Goal: Check status: Verify the current state of an ongoing process or item

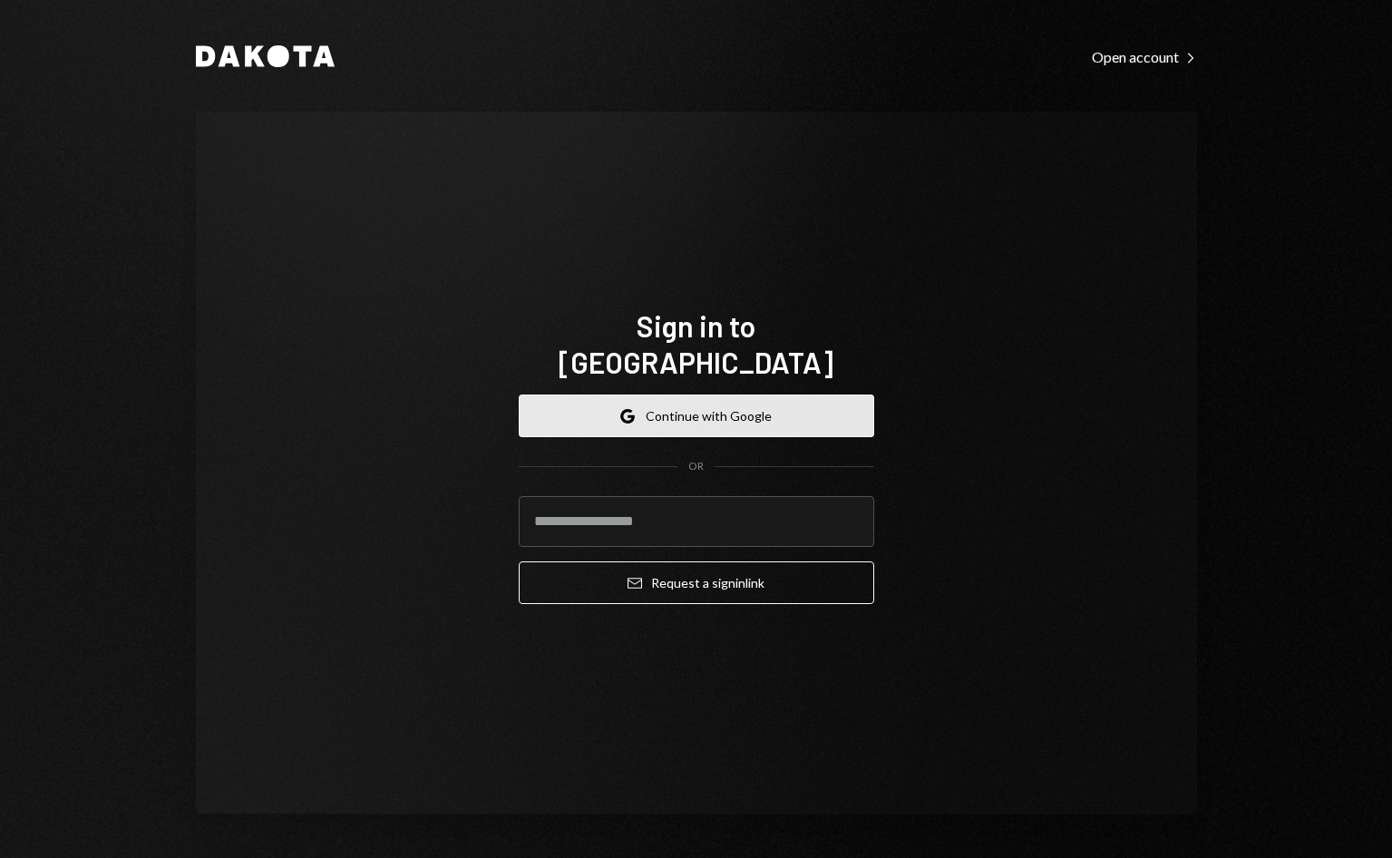
click at [734, 414] on button "Google Continue with Google" at bounding box center [696, 415] width 355 height 43
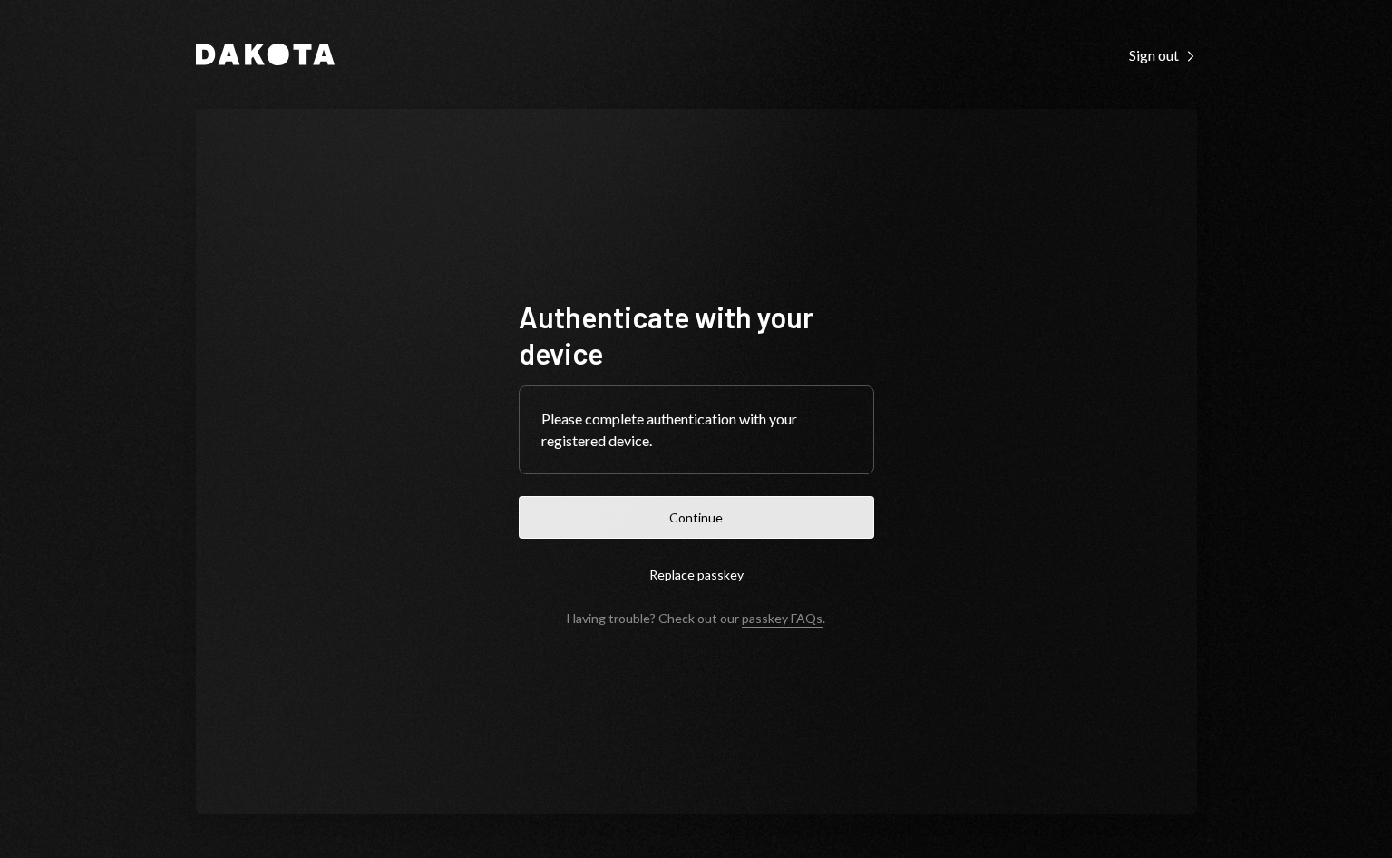
click at [673, 524] on button "Continue" at bounding box center [696, 517] width 355 height 43
click at [686, 512] on button "Continue" at bounding box center [696, 517] width 355 height 43
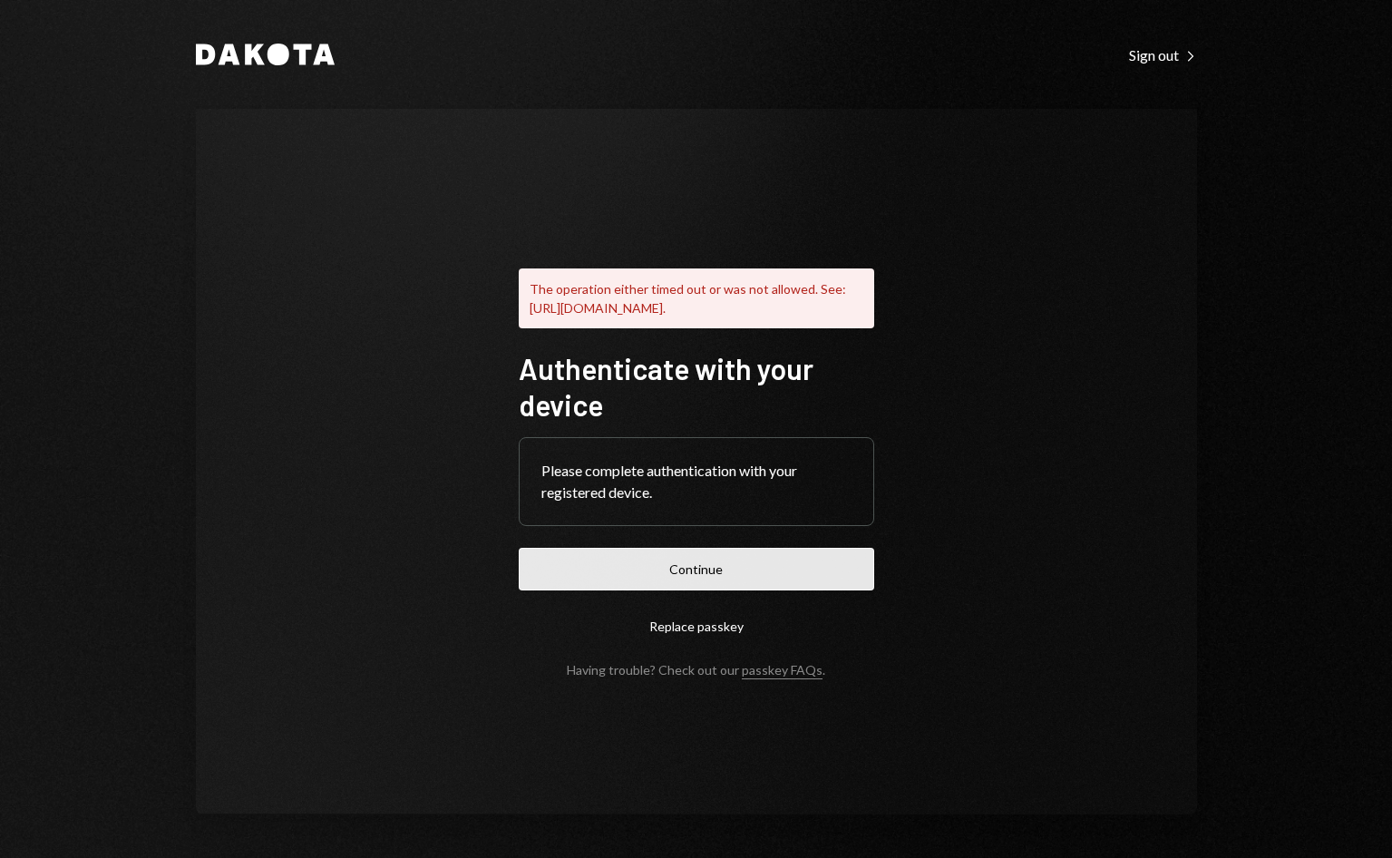
click at [705, 573] on button "Continue" at bounding box center [696, 569] width 355 height 43
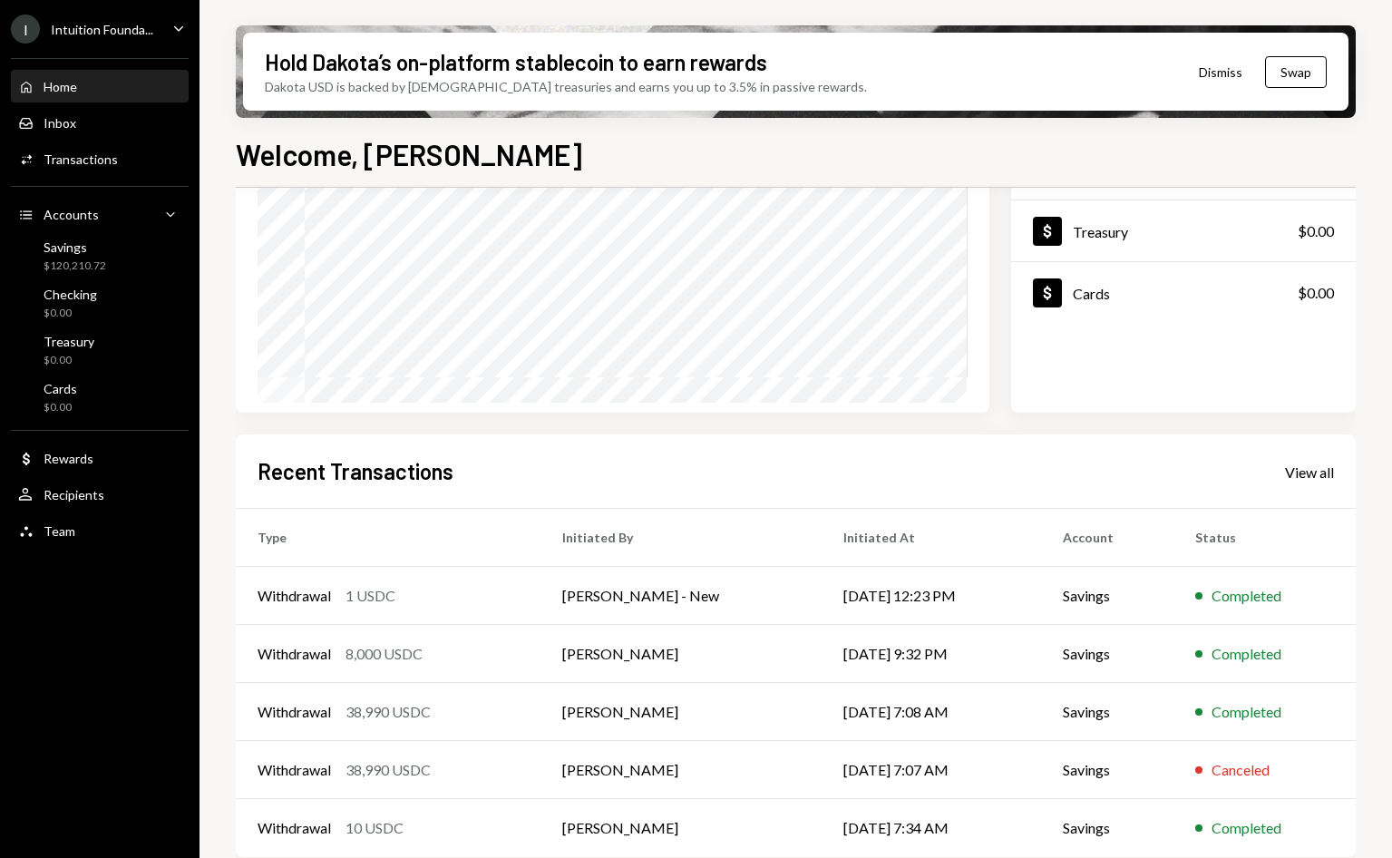
scroll to position [235, 0]
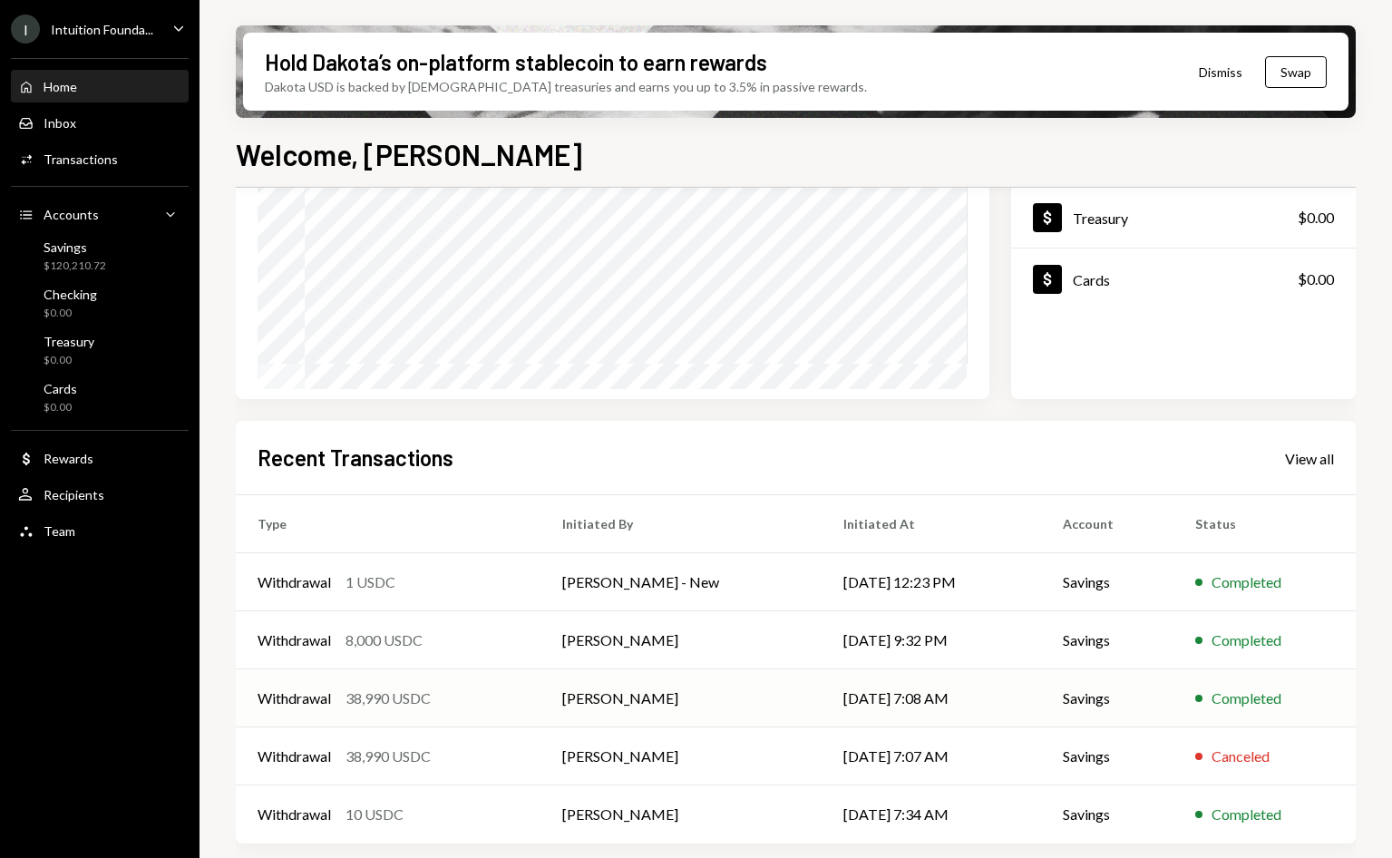
click at [414, 701] on div "38,990 USDC" at bounding box center [387, 698] width 85 height 22
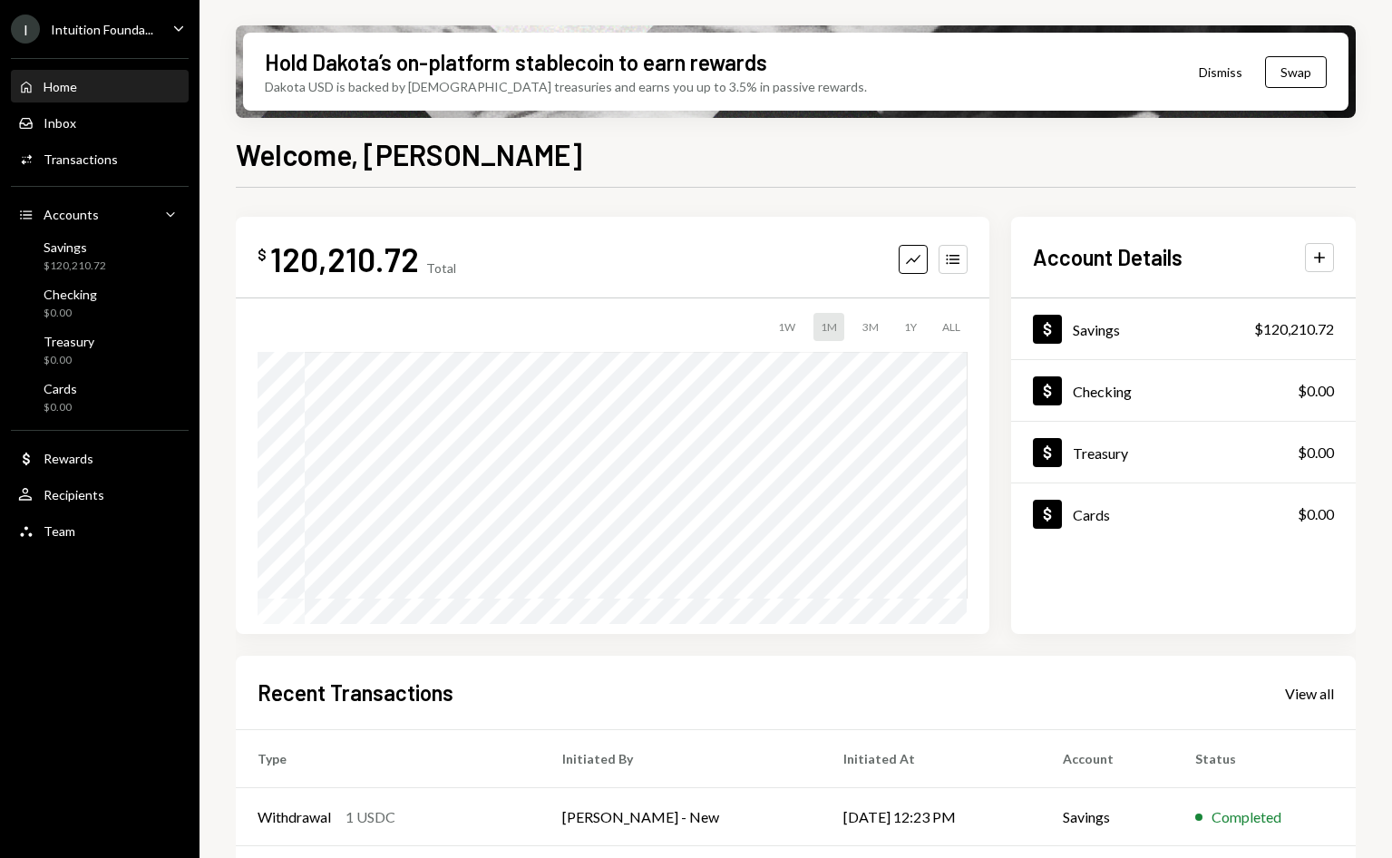
scroll to position [235, 0]
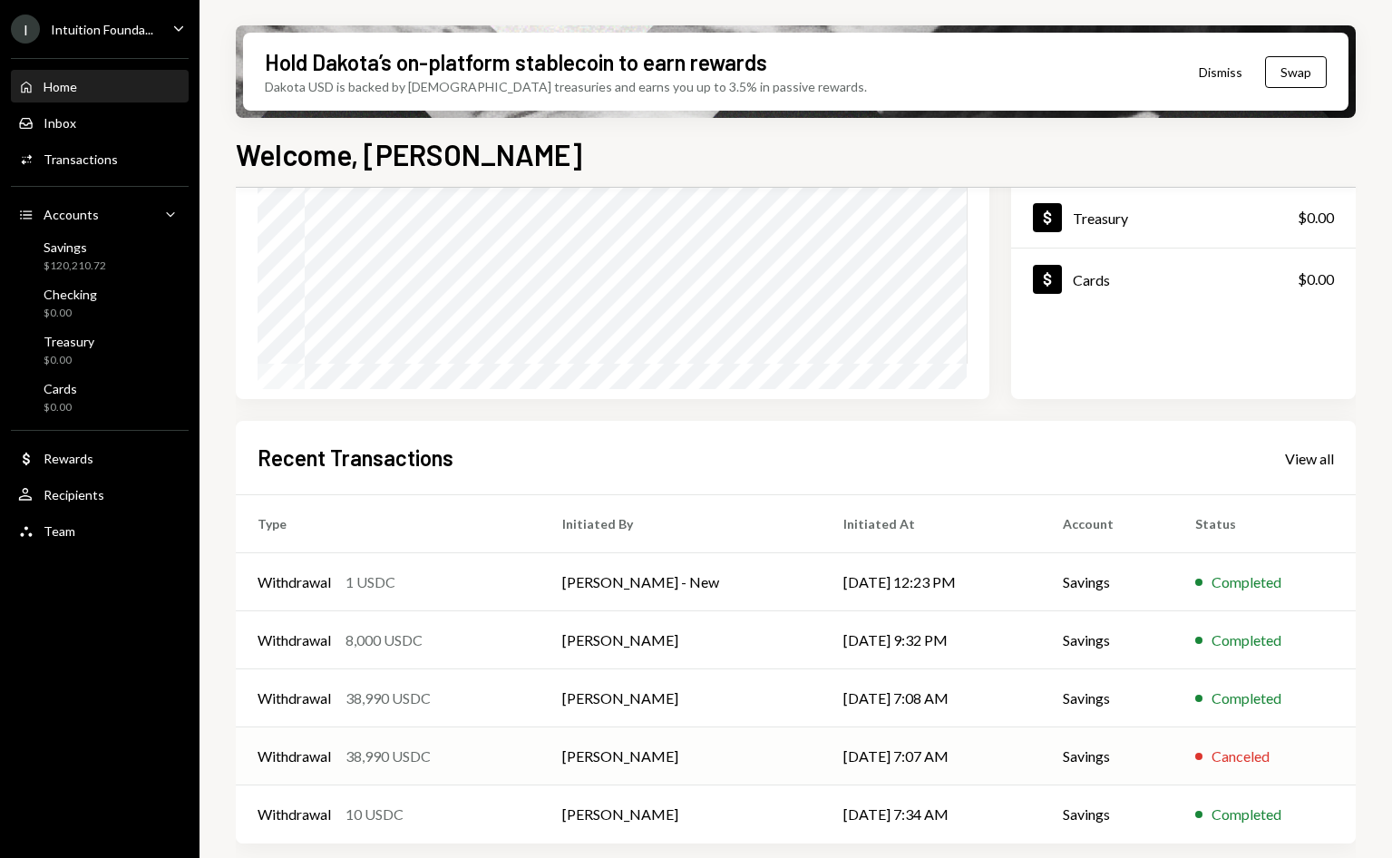
click at [487, 753] on div "Withdrawal 38,990 USDC" at bounding box center [387, 756] width 261 height 22
